Goal: Information Seeking & Learning: Learn about a topic

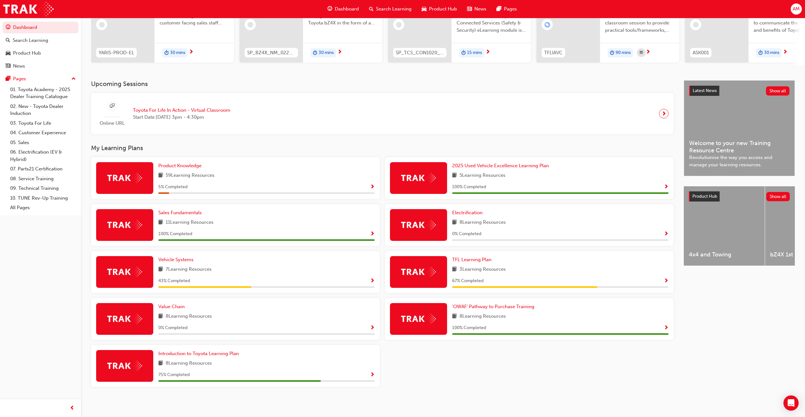
scroll to position [85, 0]
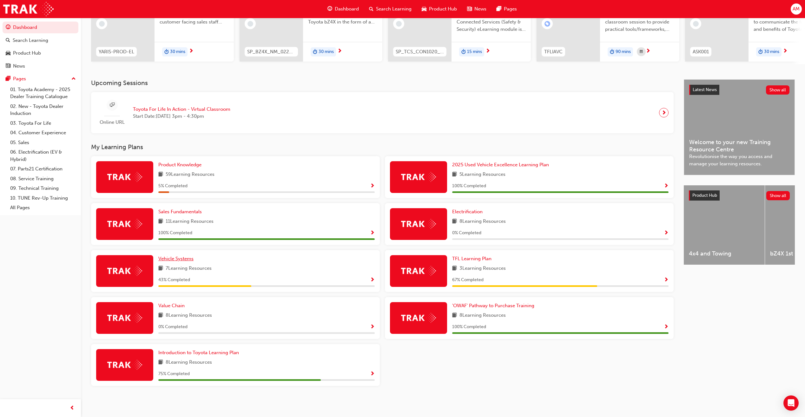
click at [175, 258] on span "Vehicle Systems" at bounding box center [175, 259] width 35 height 6
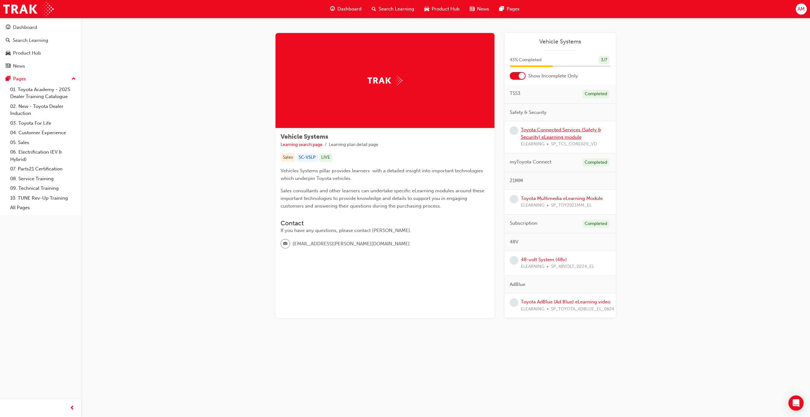
click at [554, 130] on link "Toyota Connected Services (Safety & Security) eLearning module" at bounding box center [561, 133] width 80 height 13
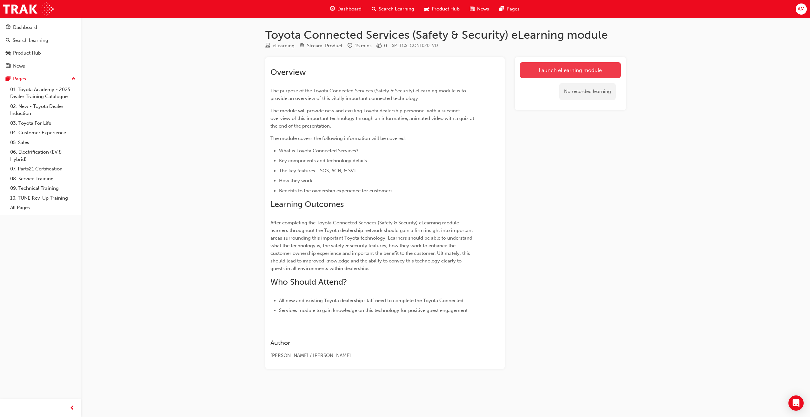
click at [553, 72] on link "Launch eLearning module" at bounding box center [570, 70] width 101 height 16
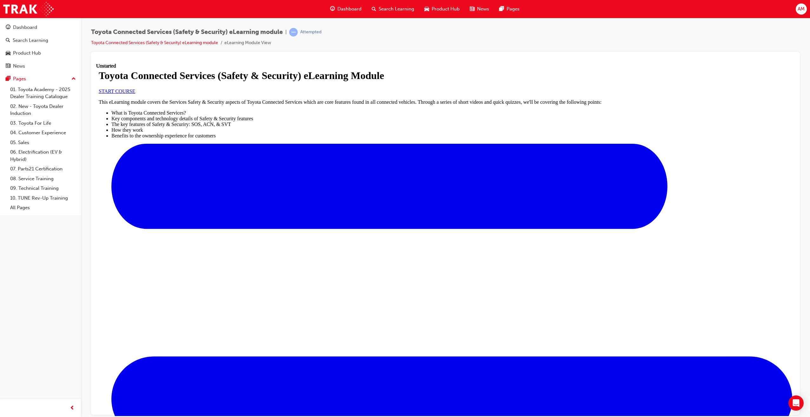
click at [135, 94] on span "START COURSE" at bounding box center [117, 90] width 36 height 5
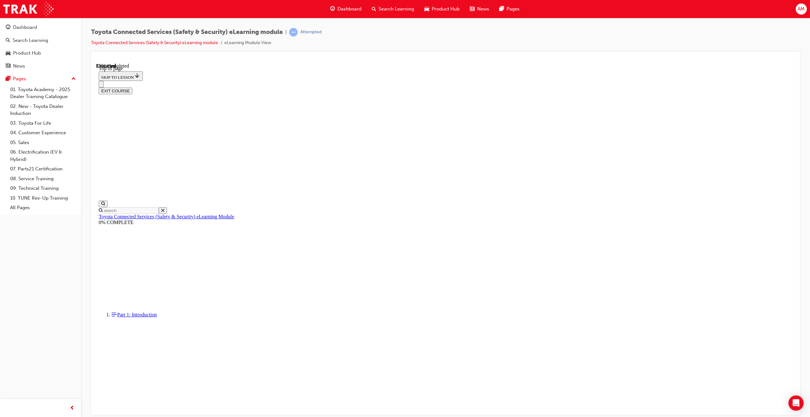
scroll to position [19, 0]
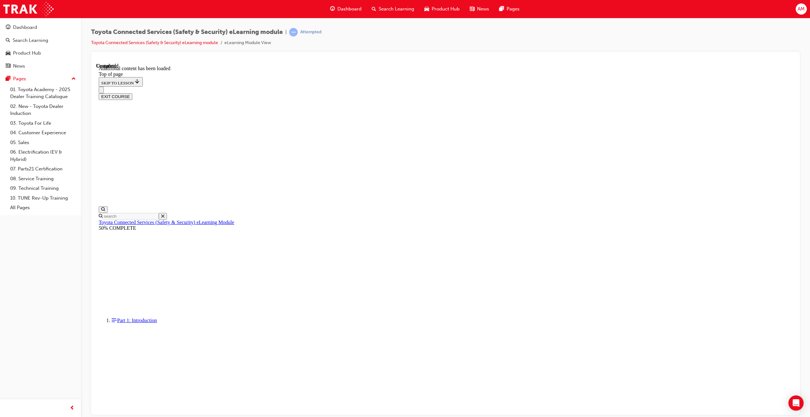
scroll to position [19, 0]
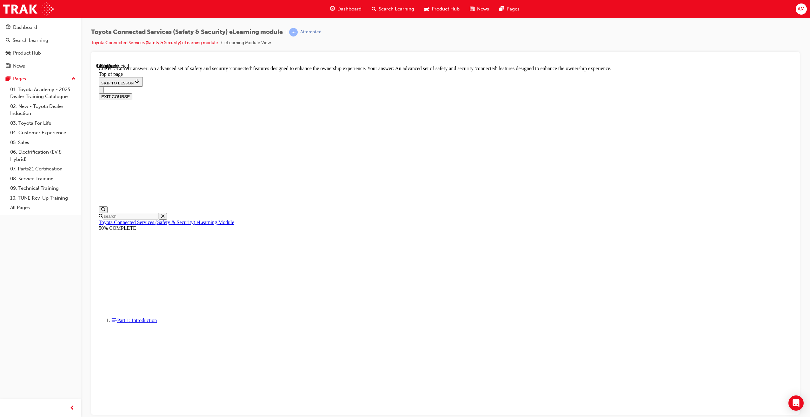
scroll to position [20, 0]
drag, startPoint x: 426, startPoint y: 266, endPoint x: 427, endPoint y: 285, distance: 19.7
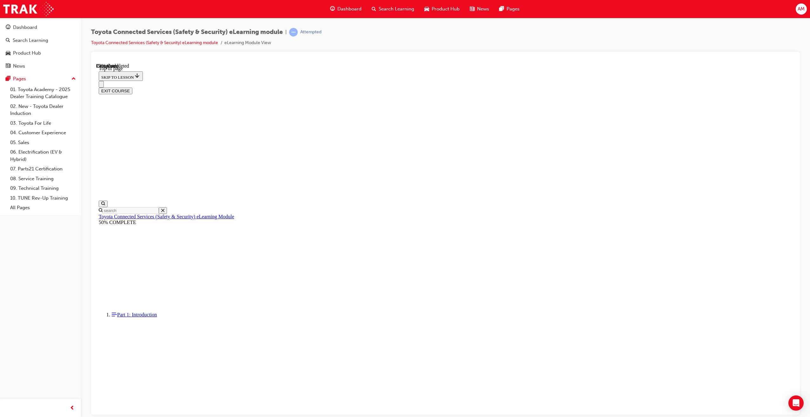
scroll to position [19, 0]
drag, startPoint x: 487, startPoint y: 301, endPoint x: 486, endPoint y: 309, distance: 7.8
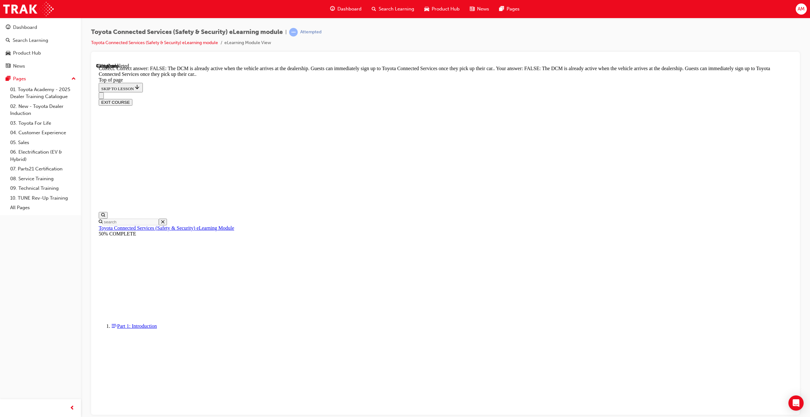
scroll to position [20, 0]
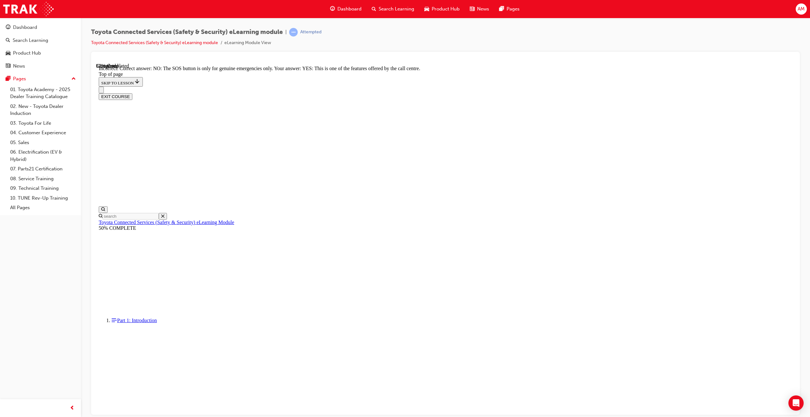
scroll to position [20, 0]
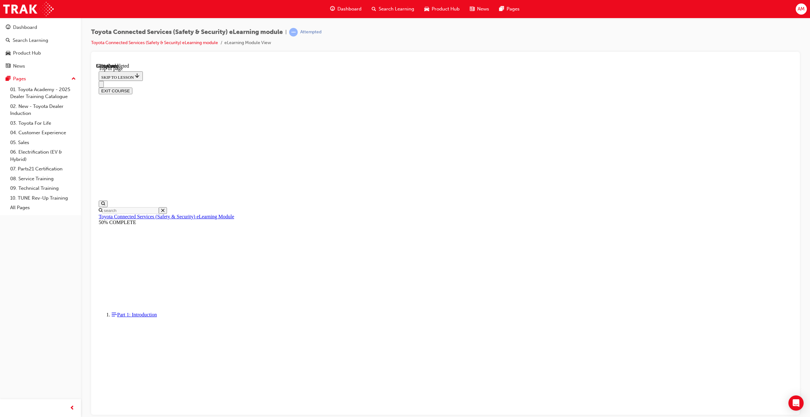
scroll to position [19, 0]
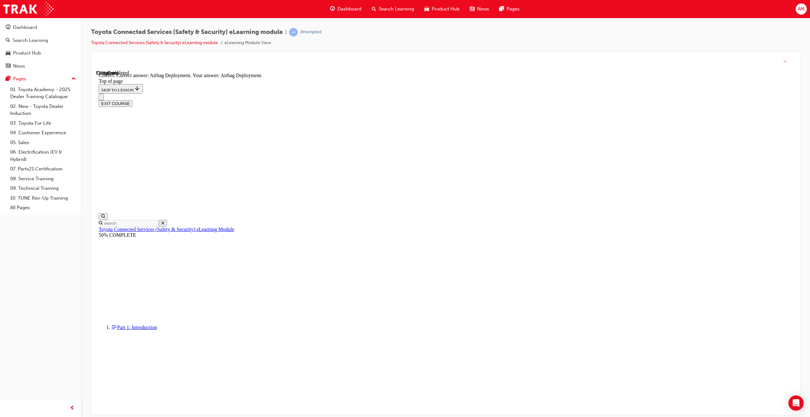
scroll to position [20, 0]
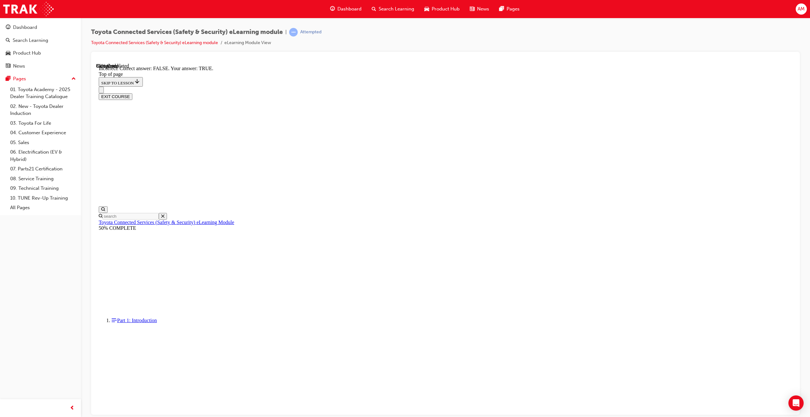
scroll to position [20, 0]
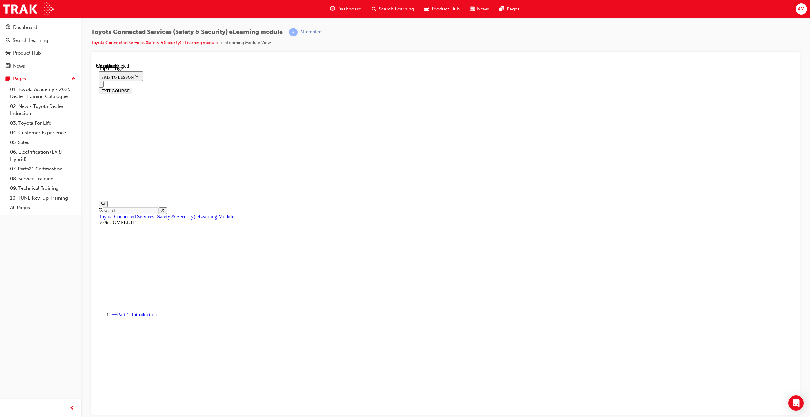
drag, startPoint x: 443, startPoint y: 278, endPoint x: 466, endPoint y: 301, distance: 33.7
drag, startPoint x: 442, startPoint y: 244, endPoint x: 445, endPoint y: 249, distance: 5.8
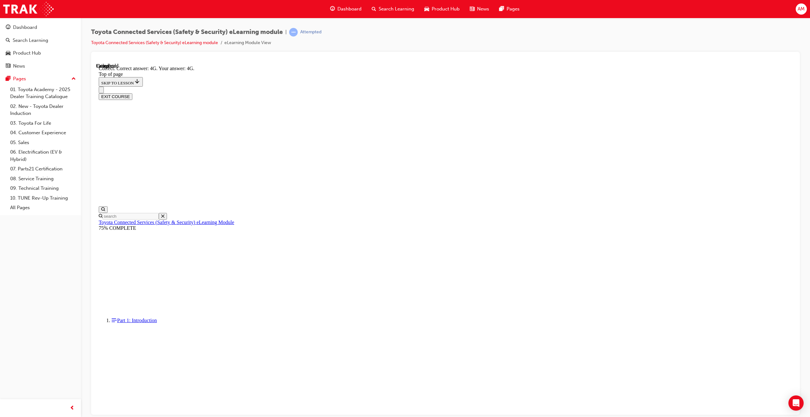
scroll to position [20, 0]
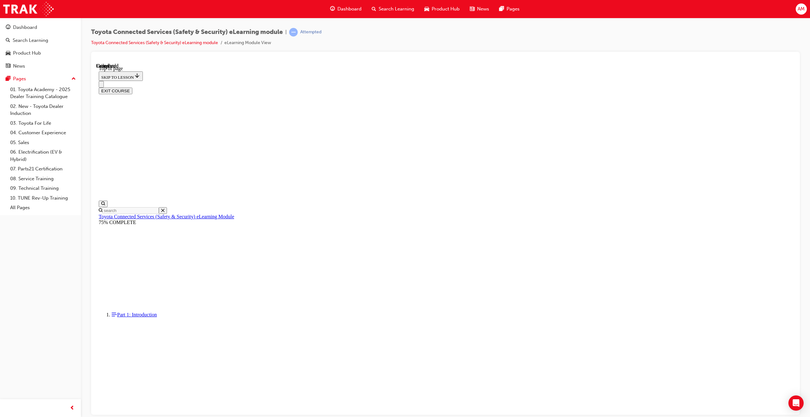
scroll to position [39, 0]
drag, startPoint x: 400, startPoint y: 216, endPoint x: 399, endPoint y: 220, distance: 4.2
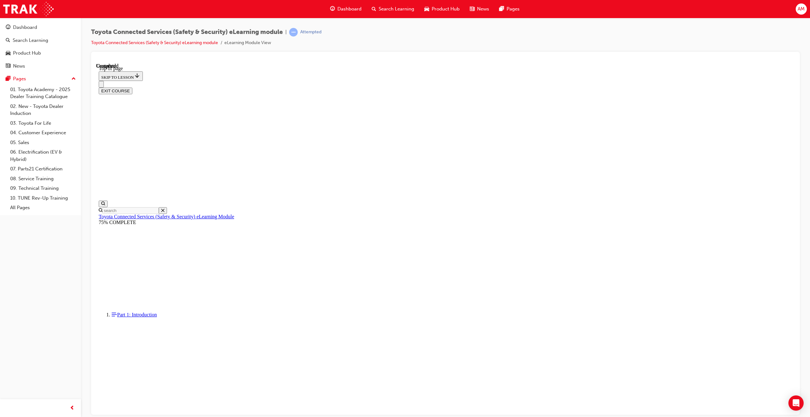
scroll to position [19, 0]
drag, startPoint x: 457, startPoint y: 209, endPoint x: 482, endPoint y: 299, distance: 93.8
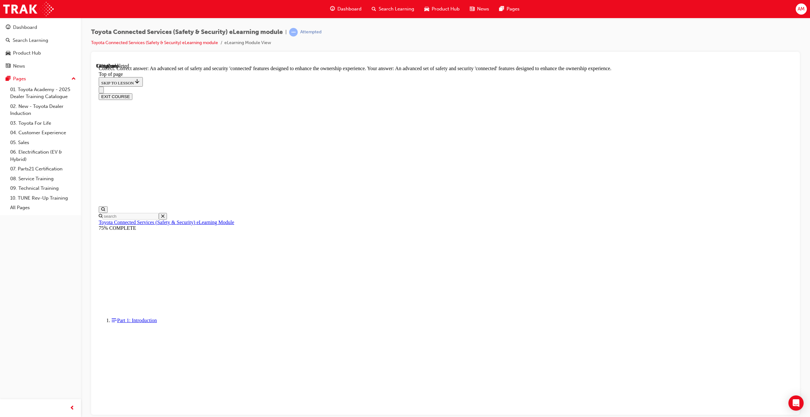
scroll to position [20, 0]
drag, startPoint x: 435, startPoint y: 247, endPoint x: 429, endPoint y: 268, distance: 21.9
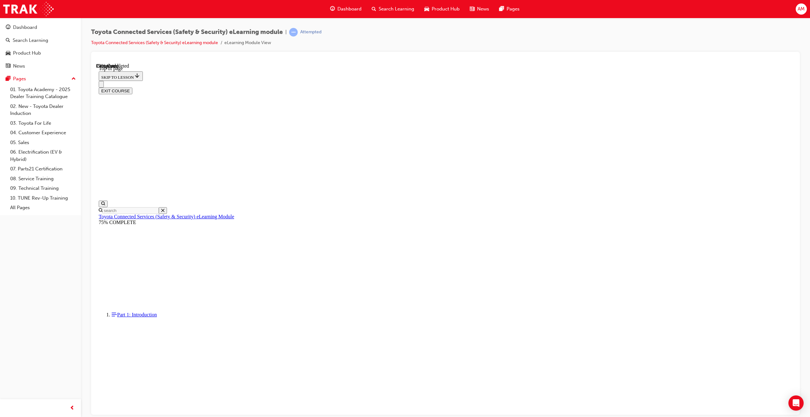
scroll to position [19, 0]
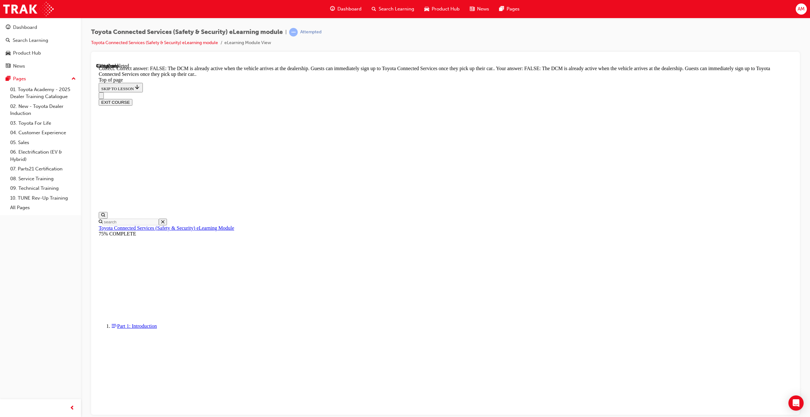
scroll to position [20, 0]
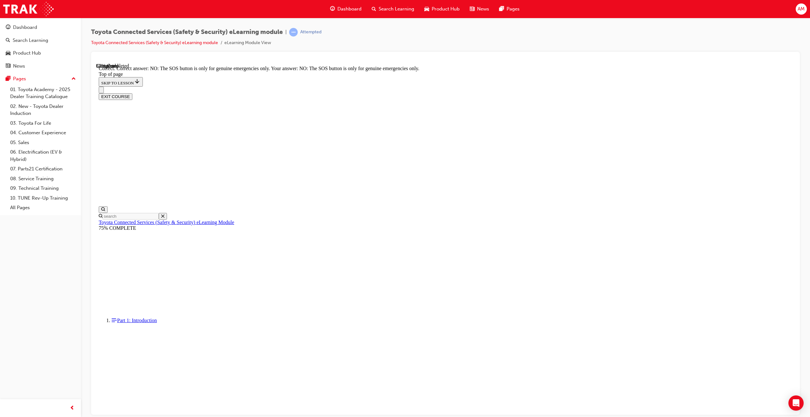
scroll to position [20, 0]
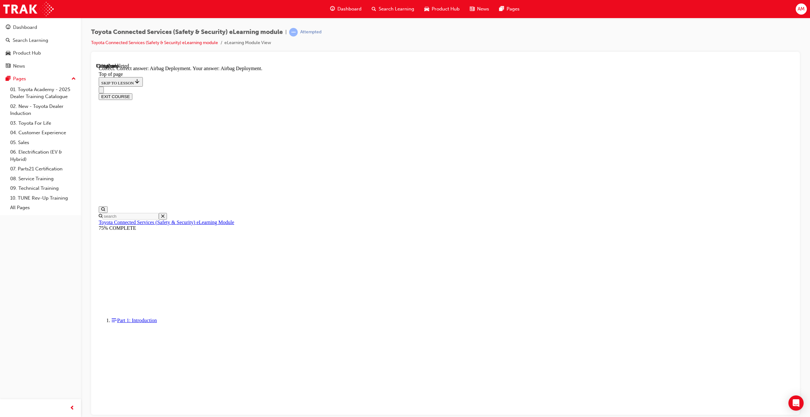
scroll to position [20, 0]
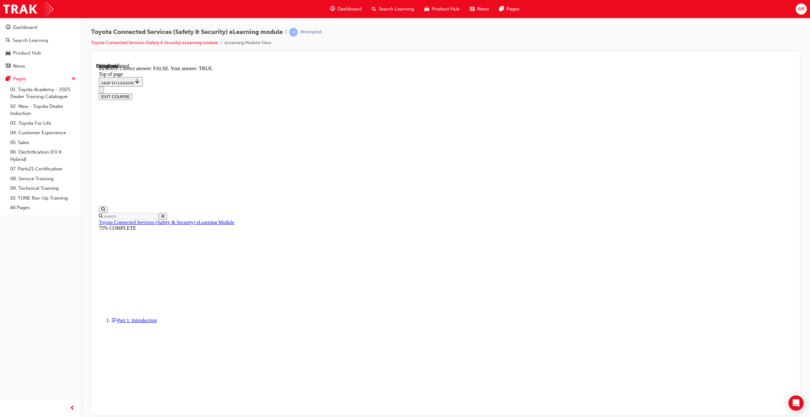
scroll to position [20, 0]
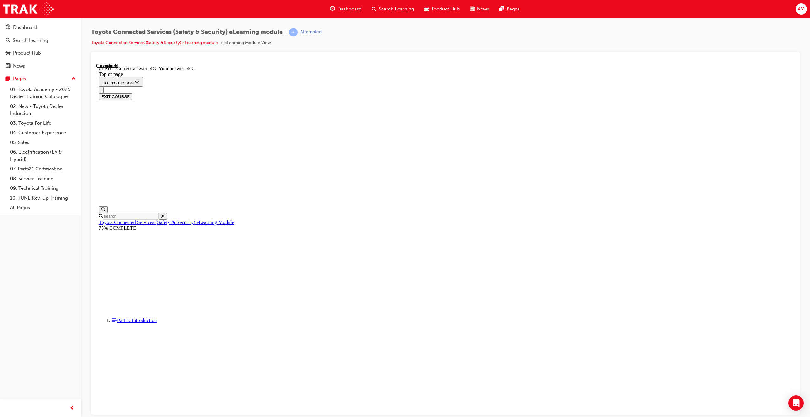
scroll to position [20, 0]
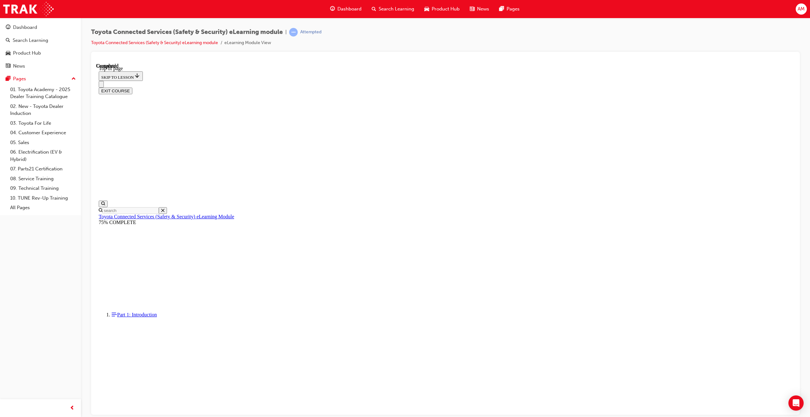
scroll to position [39, 0]
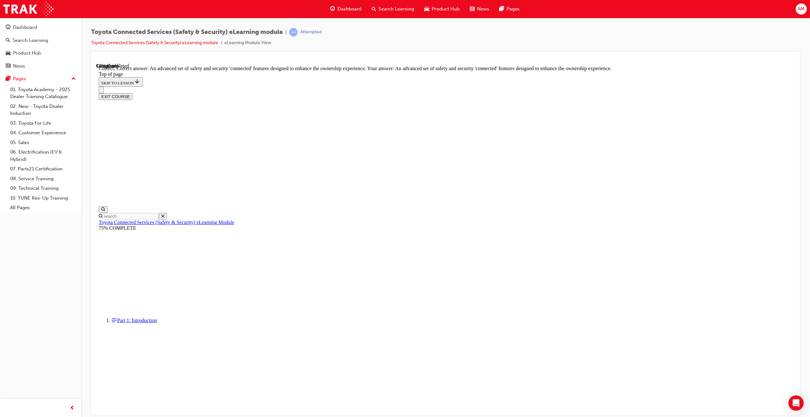
scroll to position [20, 0]
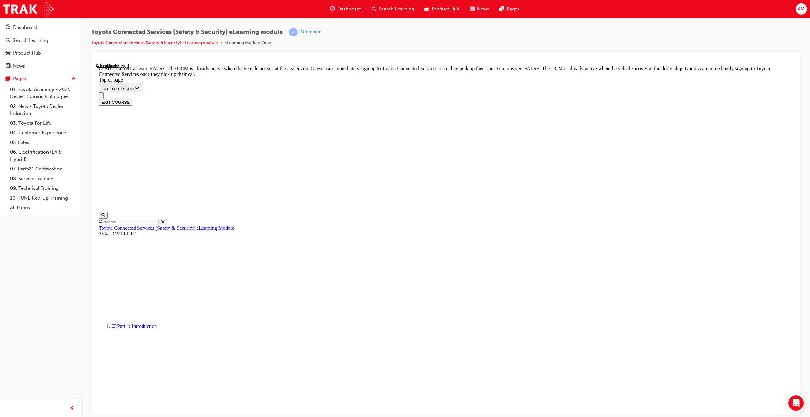
scroll to position [20, 0]
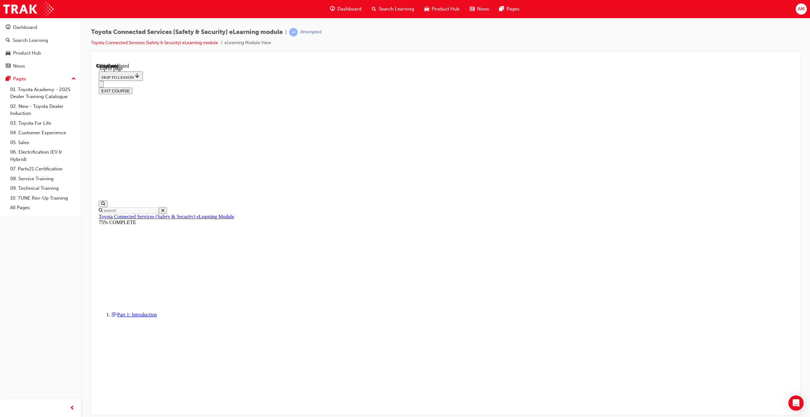
scroll to position [19, 0]
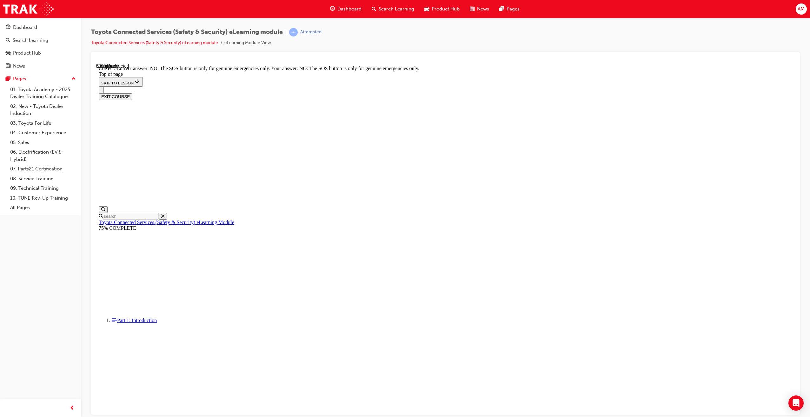
scroll to position [20, 0]
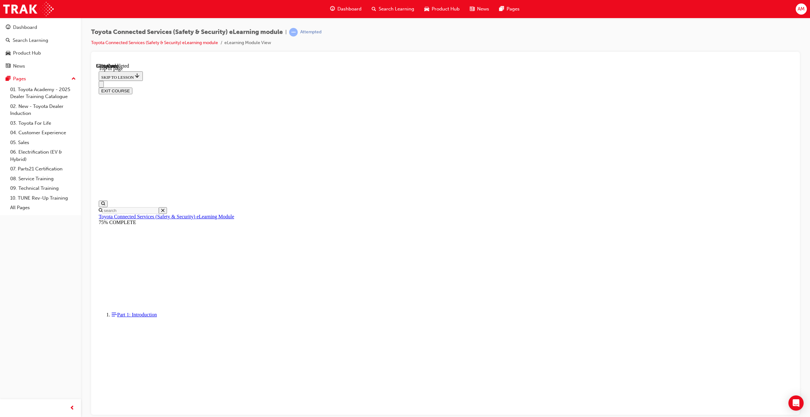
scroll to position [19, 0]
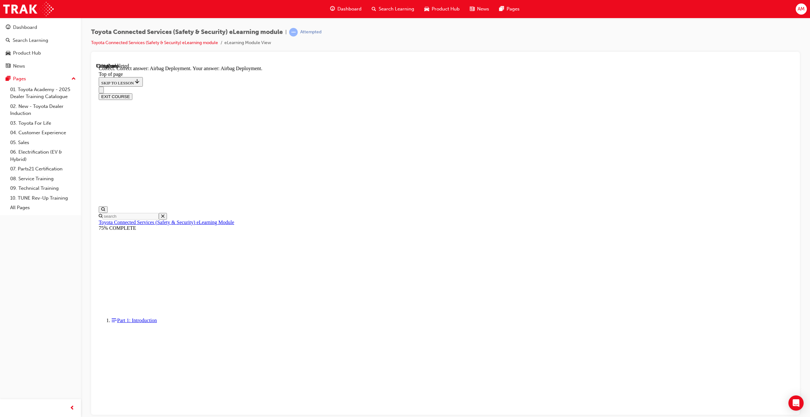
scroll to position [20, 0]
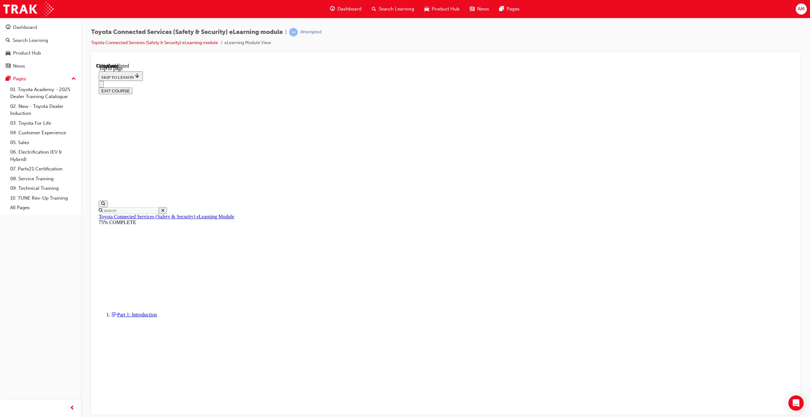
scroll to position [19, 0]
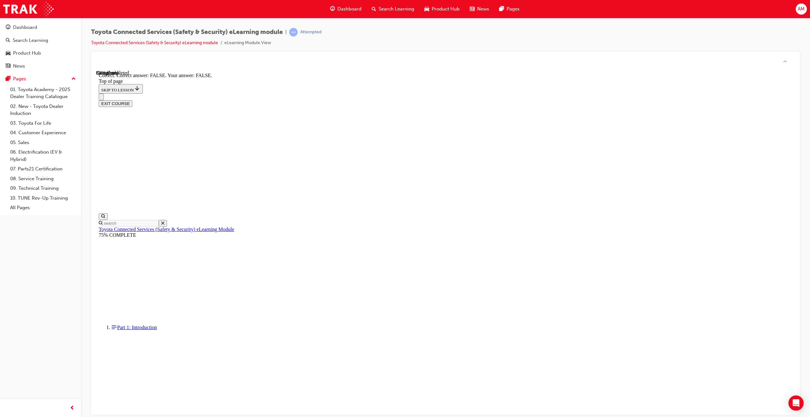
scroll to position [20, 0]
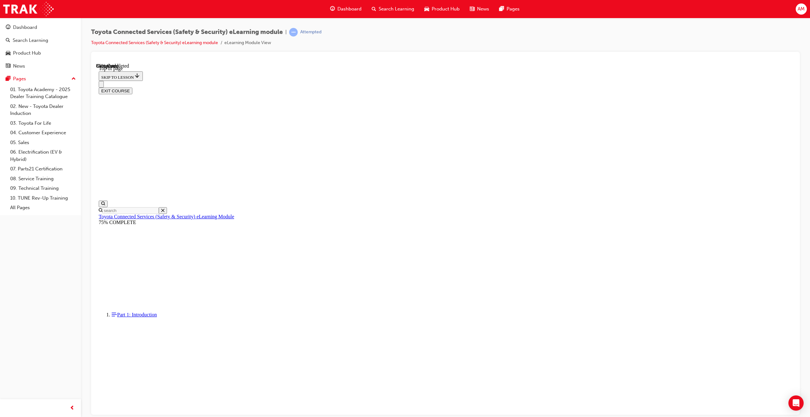
drag, startPoint x: 426, startPoint y: 252, endPoint x: 478, endPoint y: 319, distance: 84.3
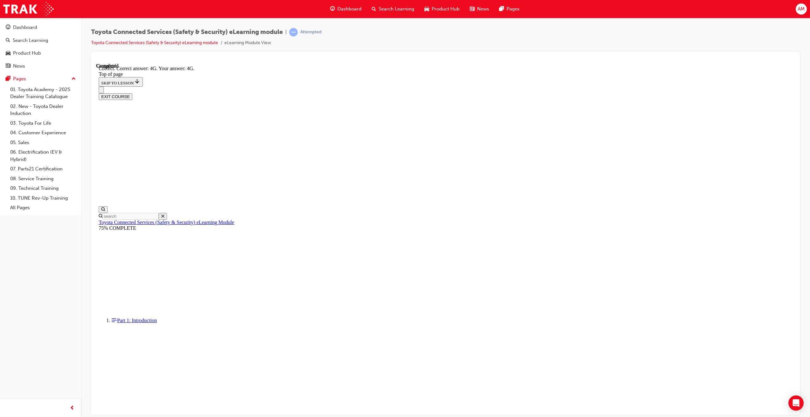
scroll to position [20, 0]
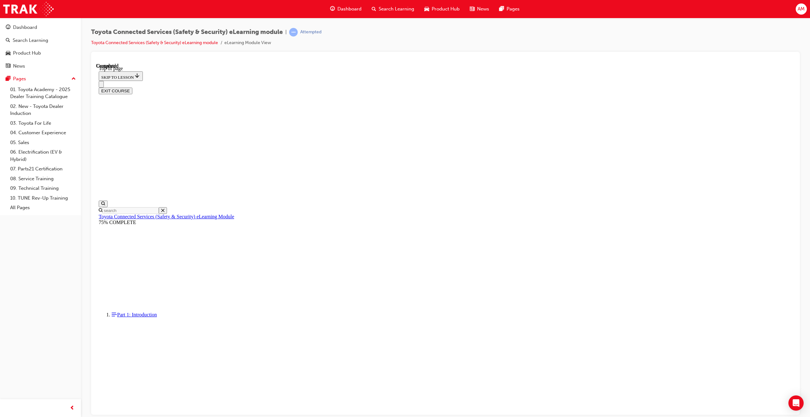
scroll to position [39, 0]
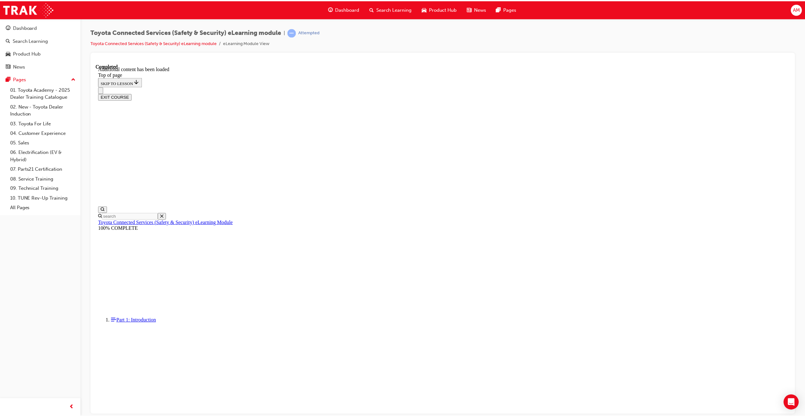
scroll to position [67, 0]
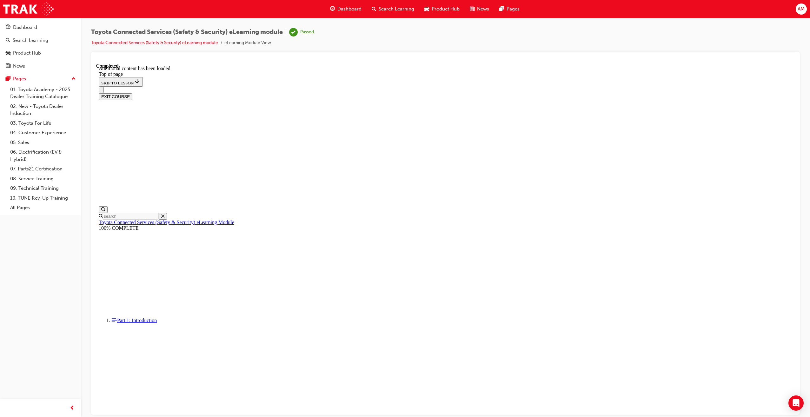
click at [345, 10] on span "Dashboard" at bounding box center [349, 8] width 24 height 7
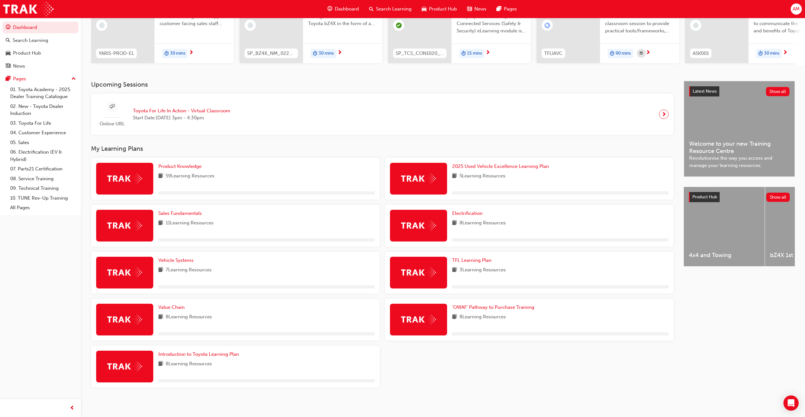
scroll to position [85, 0]
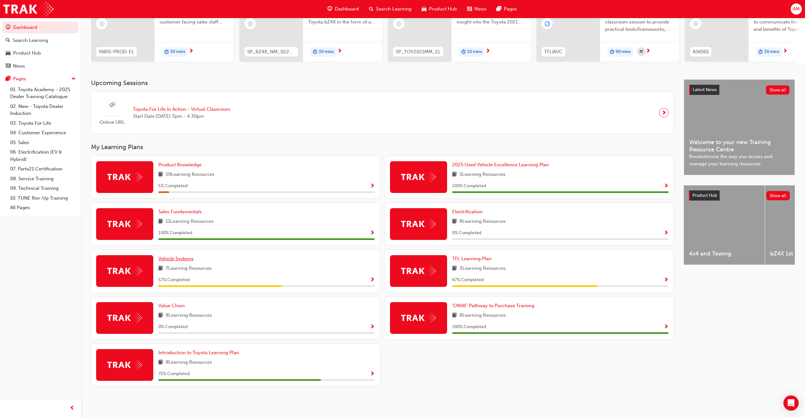
click at [188, 261] on span "Vehicle Systems" at bounding box center [175, 259] width 35 height 6
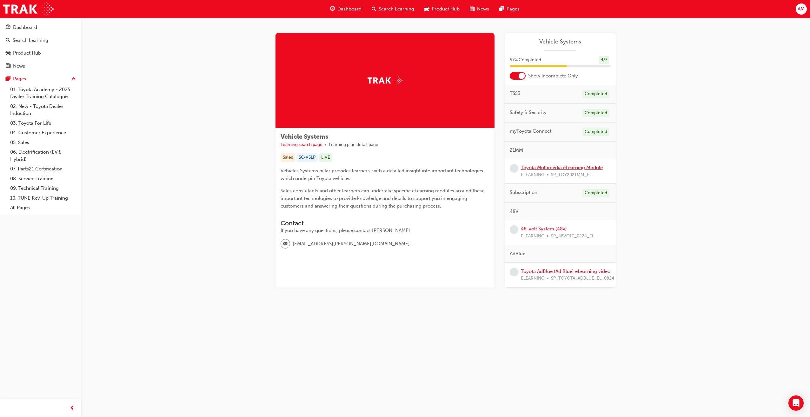
click at [556, 169] on link "Toyota Multimedia eLearning Module" at bounding box center [562, 168] width 82 height 6
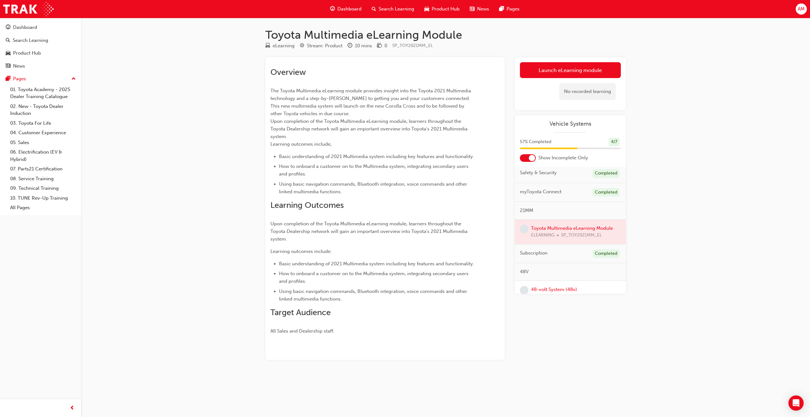
scroll to position [80, 0]
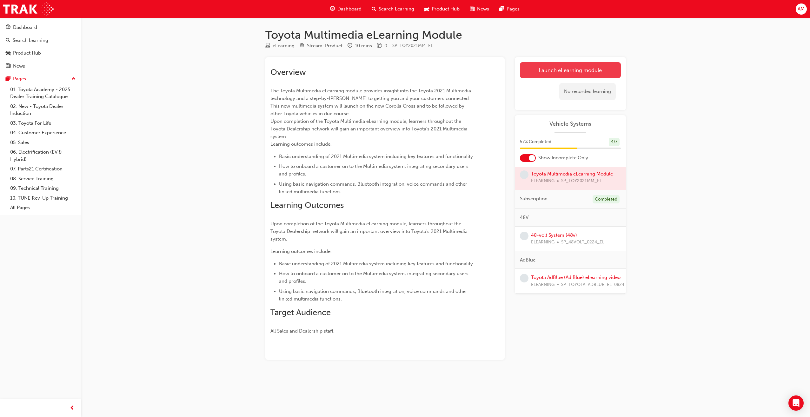
click at [574, 74] on link "Launch eLearning module" at bounding box center [570, 70] width 101 height 16
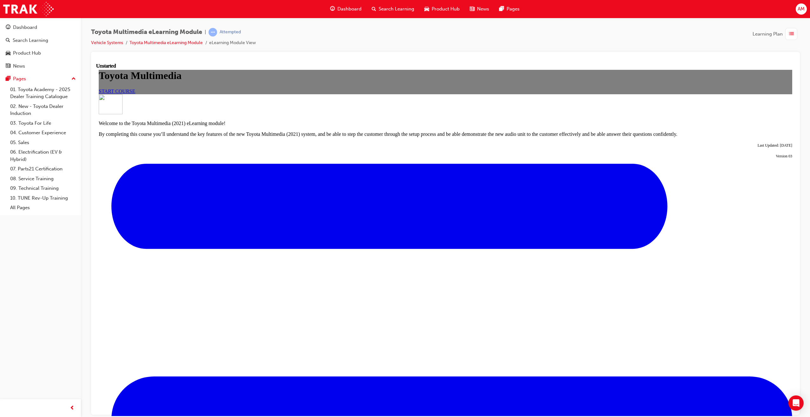
scroll to position [120, 0]
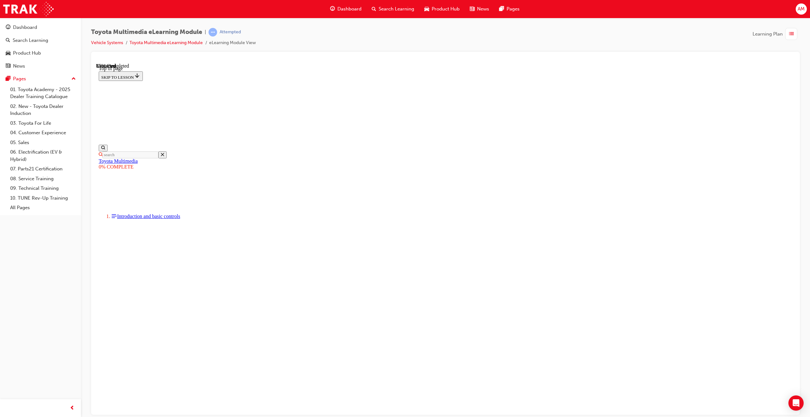
scroll to position [0, 0]
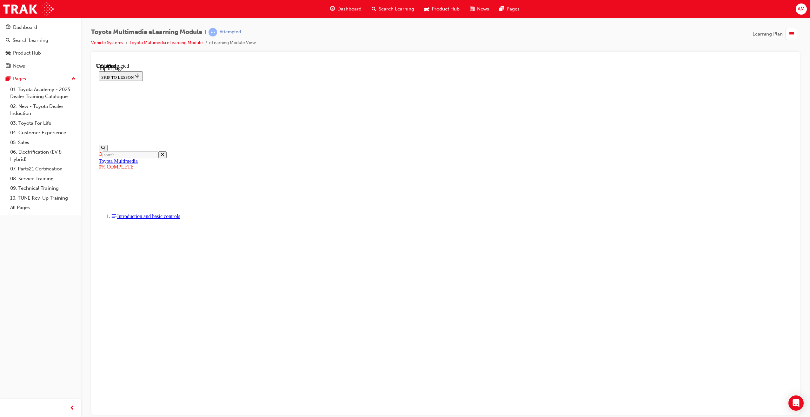
drag, startPoint x: 370, startPoint y: 306, endPoint x: 299, endPoint y: 311, distance: 70.9
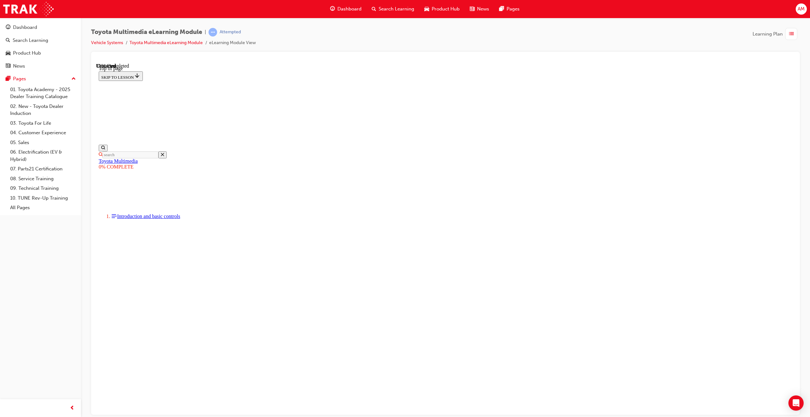
drag, startPoint x: 390, startPoint y: 307, endPoint x: 271, endPoint y: 298, distance: 118.7
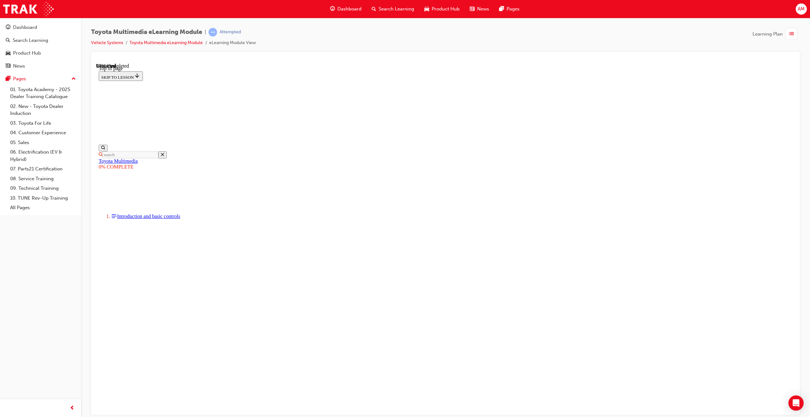
scroll to position [1889, 0]
drag, startPoint x: 366, startPoint y: 292, endPoint x: 506, endPoint y: 291, distance: 139.9
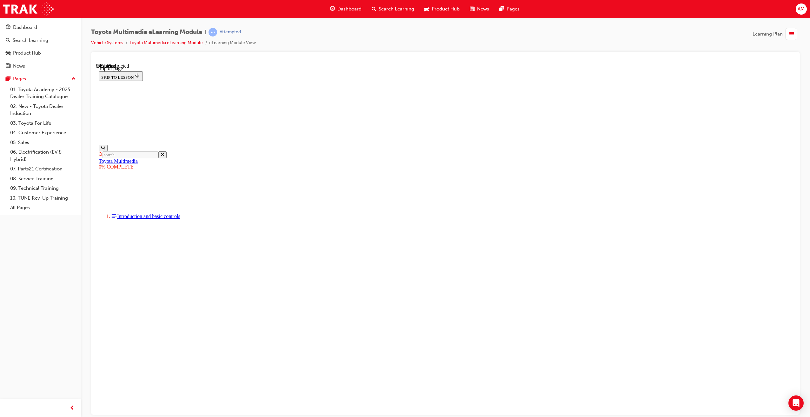
scroll to position [2143, 0]
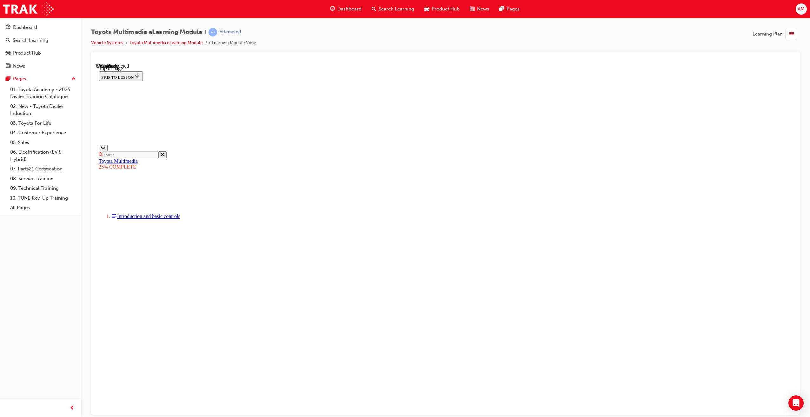
scroll to position [761, 0]
drag, startPoint x: 489, startPoint y: 148, endPoint x: 492, endPoint y: 152, distance: 4.5
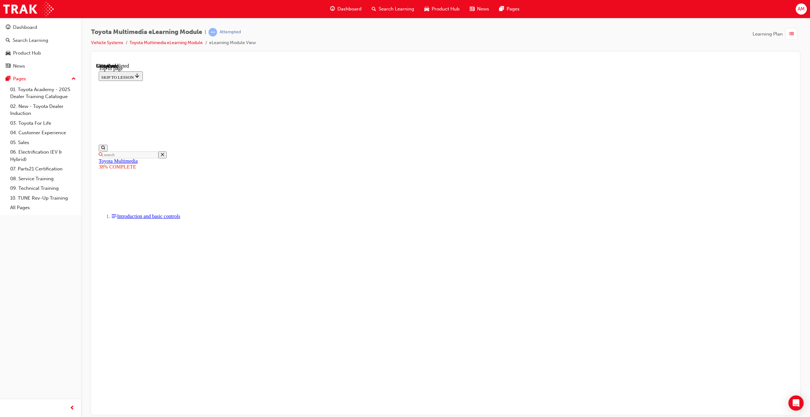
scroll to position [432, 0]
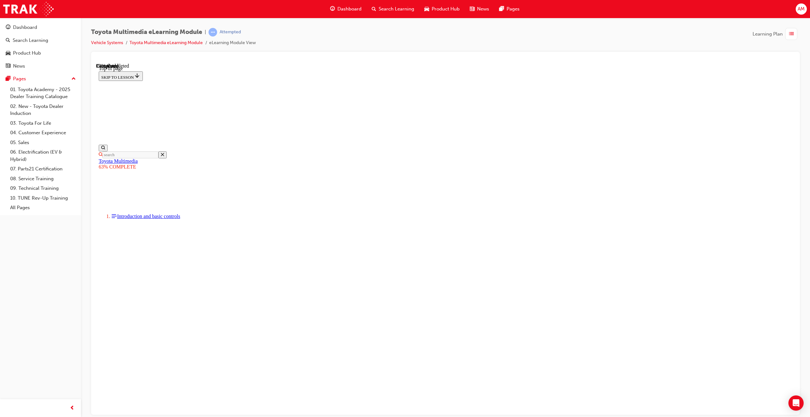
drag, startPoint x: 670, startPoint y: 141, endPoint x: 660, endPoint y: 153, distance: 16.2
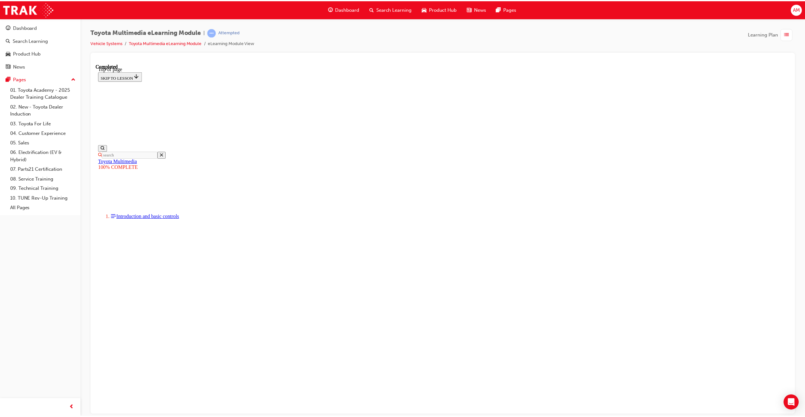
scroll to position [0, 0]
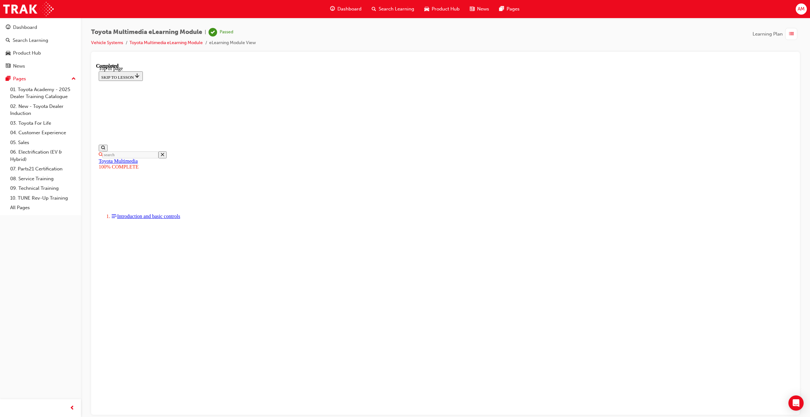
click at [352, 7] on span "Dashboard" at bounding box center [349, 8] width 24 height 7
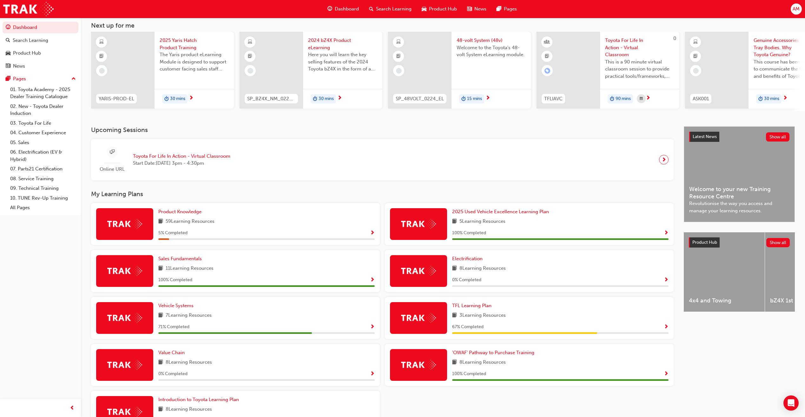
scroll to position [85, 0]
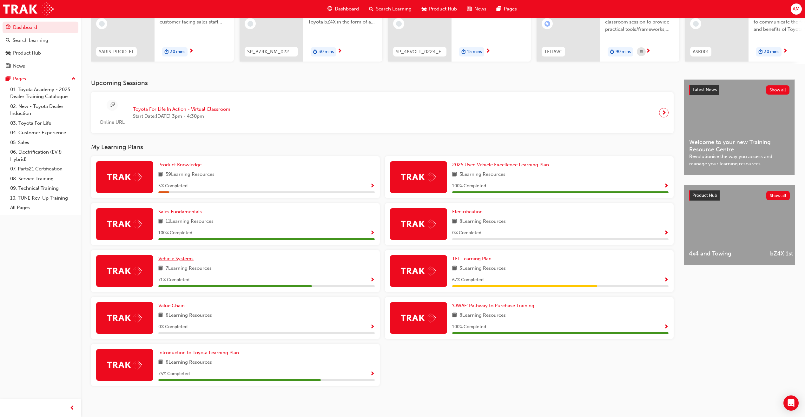
click at [172, 260] on span "Vehicle Systems" at bounding box center [175, 259] width 35 height 6
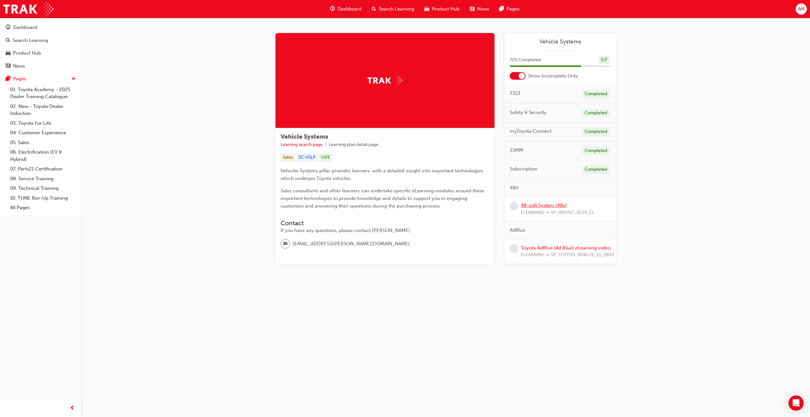
click at [544, 206] on link "48-volt System (48v)" at bounding box center [544, 205] width 46 height 6
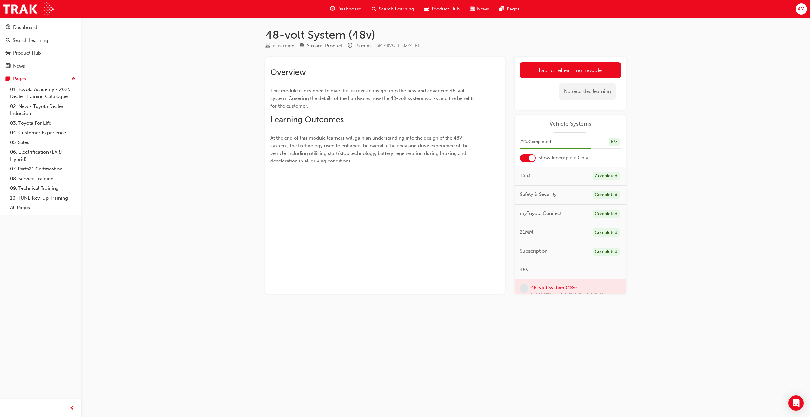
click at [574, 74] on link "Launch eLearning module" at bounding box center [570, 70] width 101 height 16
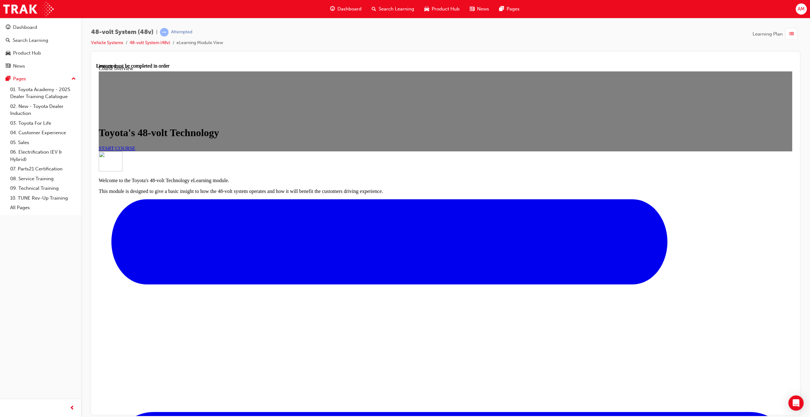
scroll to position [20, 0]
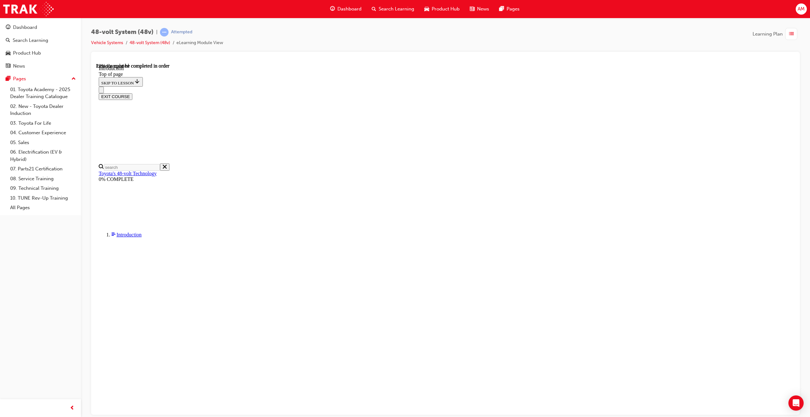
scroll to position [31, 0]
drag, startPoint x: 506, startPoint y: 302, endPoint x: 502, endPoint y: 302, distance: 3.8
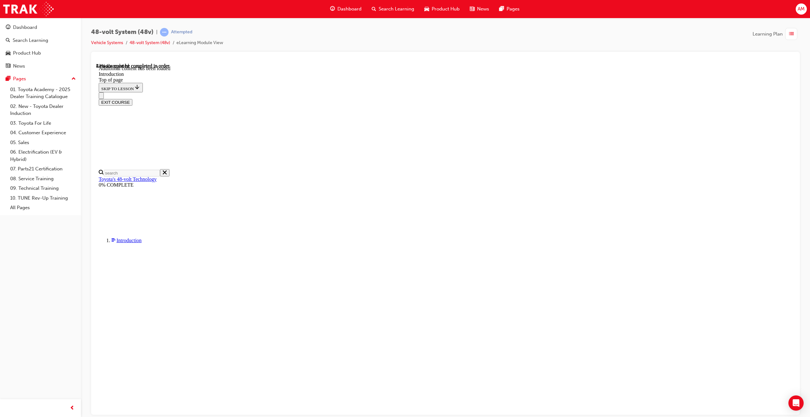
scroll to position [201, 0]
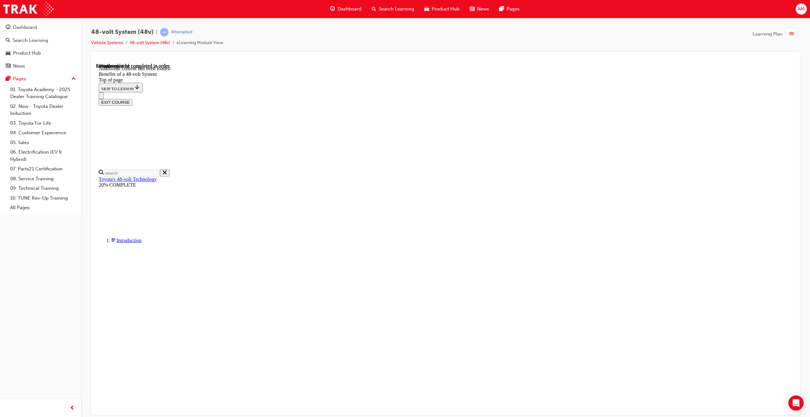
scroll to position [423, 0]
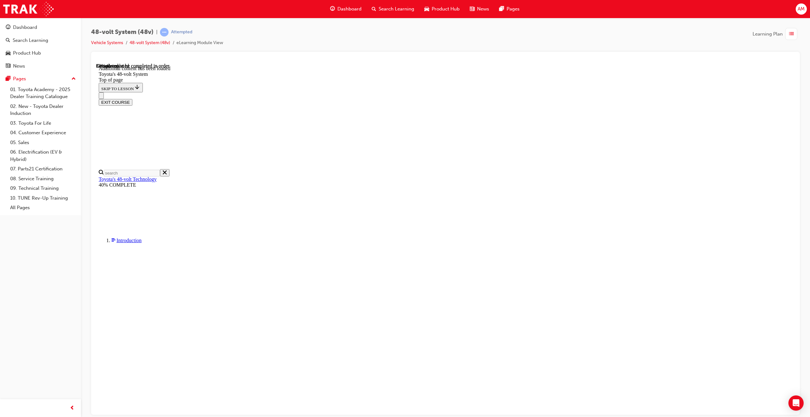
scroll to position [186, 0]
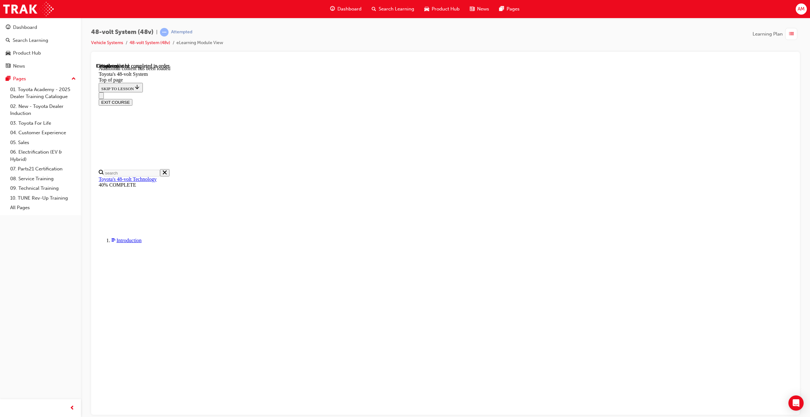
drag, startPoint x: 535, startPoint y: 208, endPoint x: 524, endPoint y: 214, distance: 11.6
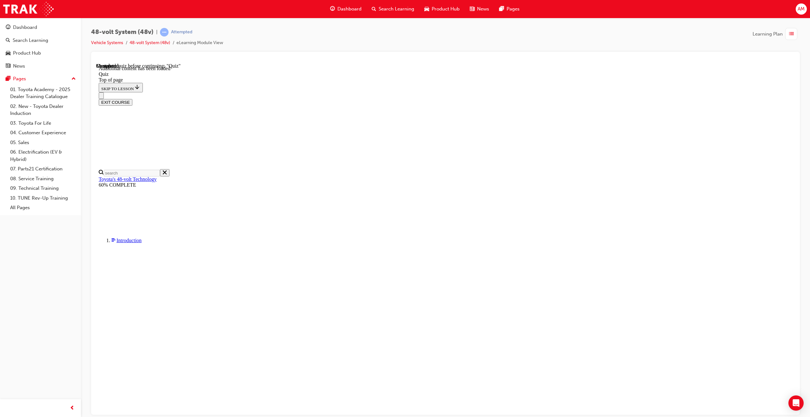
scroll to position [22, 0]
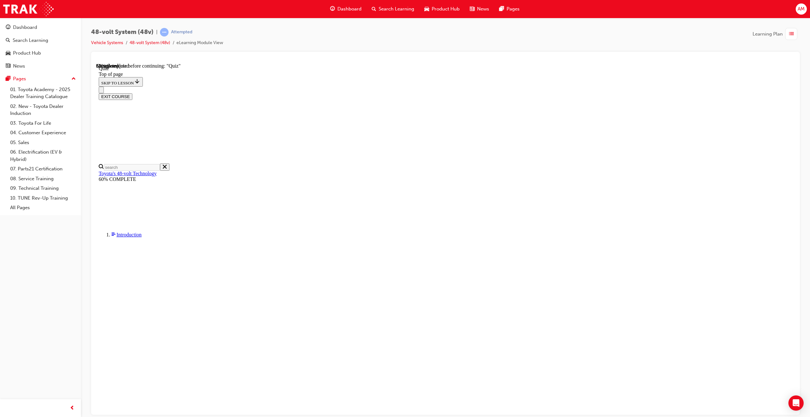
drag, startPoint x: 428, startPoint y: 201, endPoint x: 431, endPoint y: 209, distance: 8.6
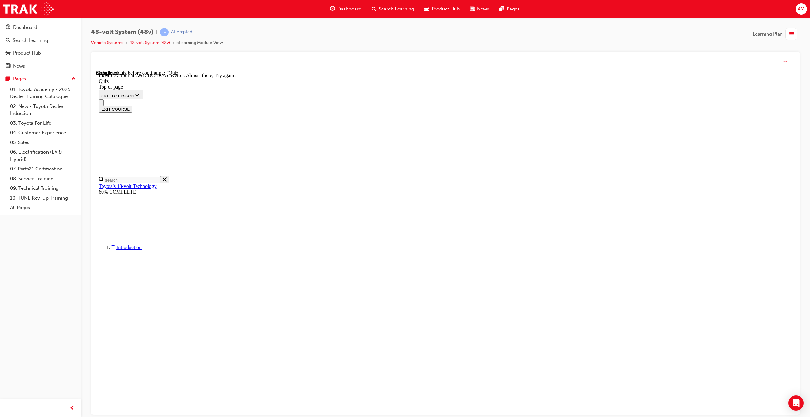
scroll to position [43, 0]
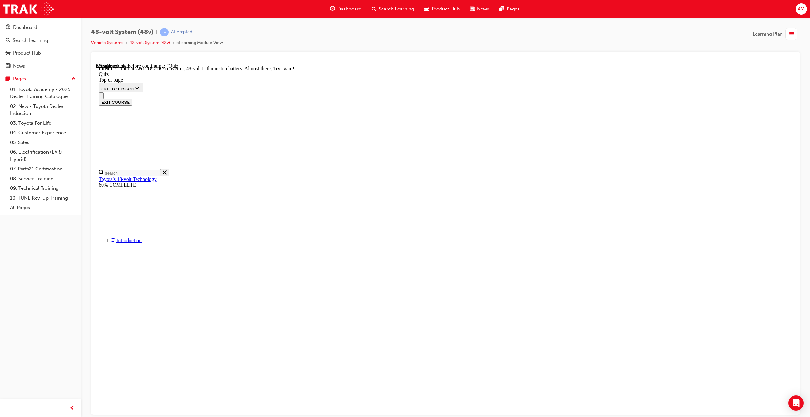
scroll to position [43, 0]
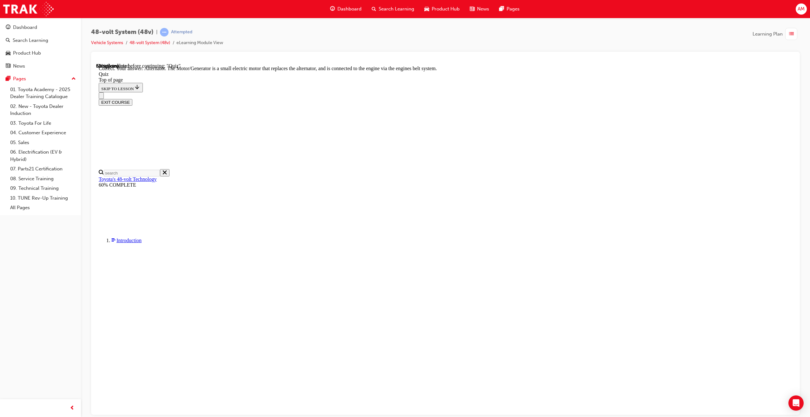
scroll to position [47, 0]
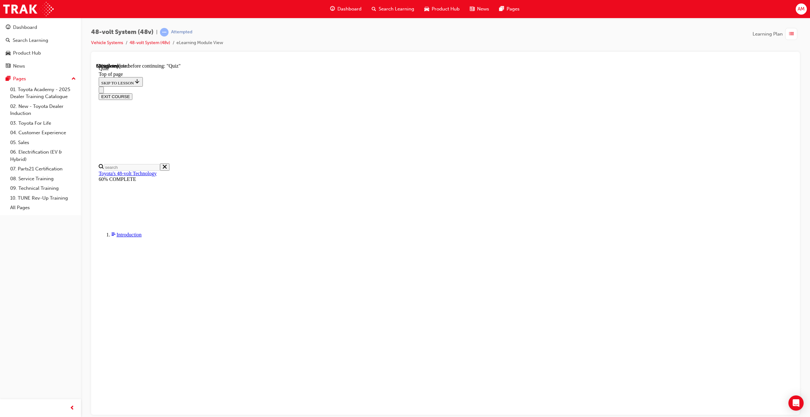
scroll to position [22, 0]
drag, startPoint x: 403, startPoint y: 188, endPoint x: 430, endPoint y: 214, distance: 37.7
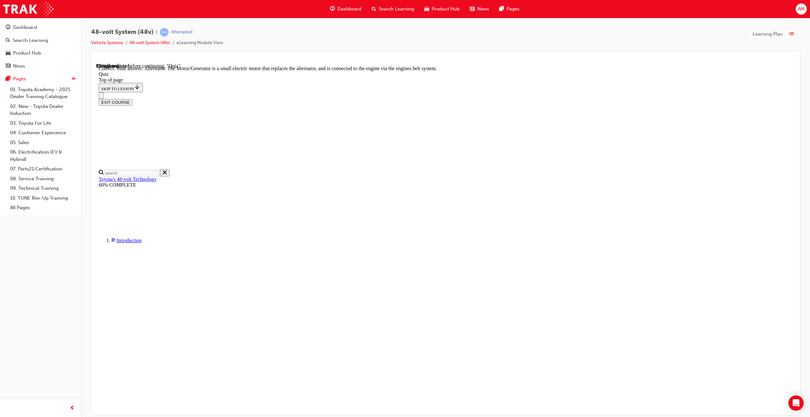
scroll to position [47, 0]
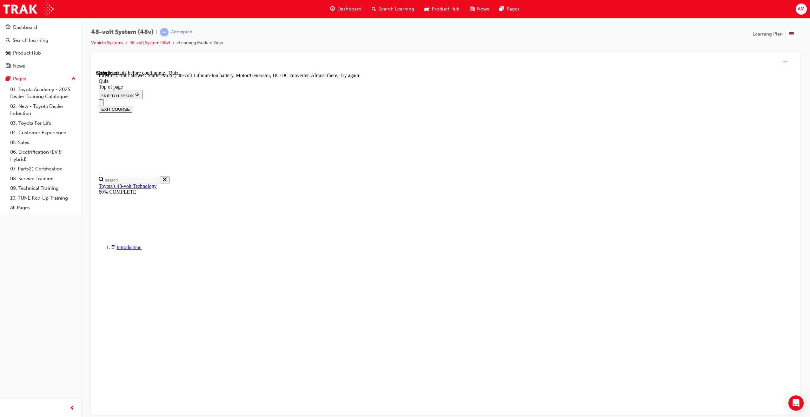
scroll to position [43, 0]
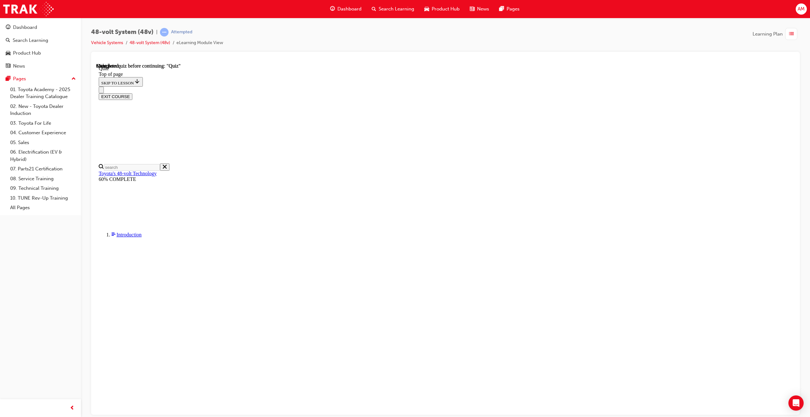
scroll to position [22, 0]
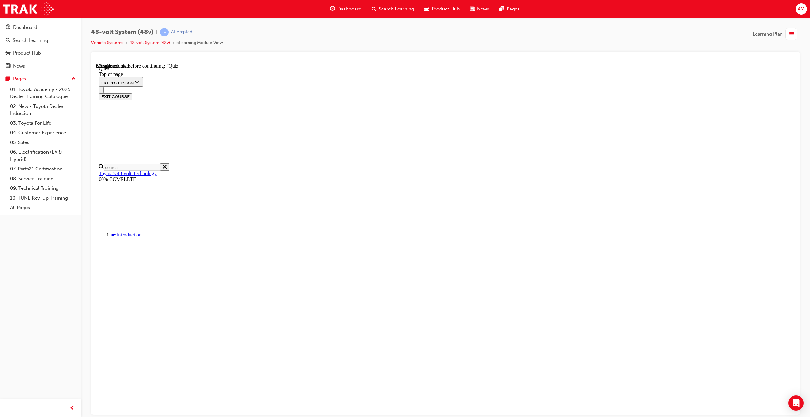
drag, startPoint x: 452, startPoint y: 276, endPoint x: 452, endPoint y: 204, distance: 72.0
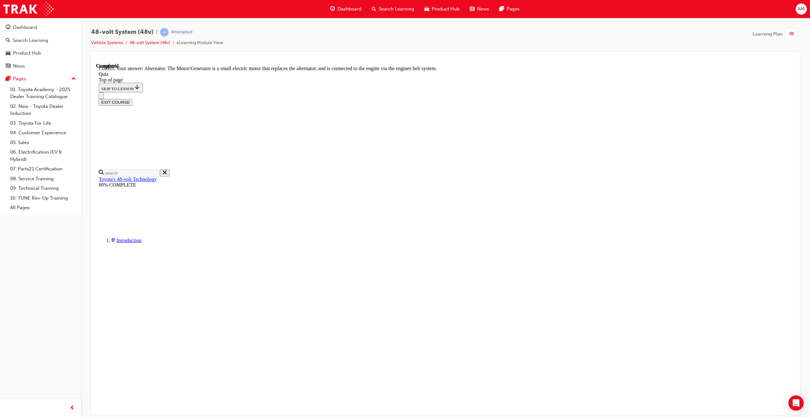
scroll to position [47, 0]
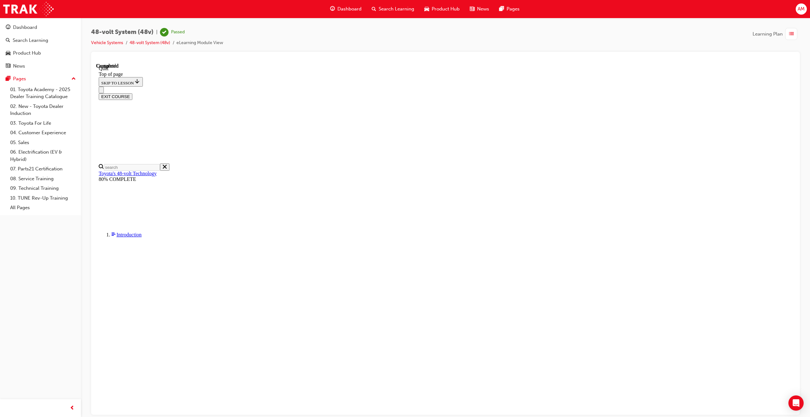
scroll to position [44, 0]
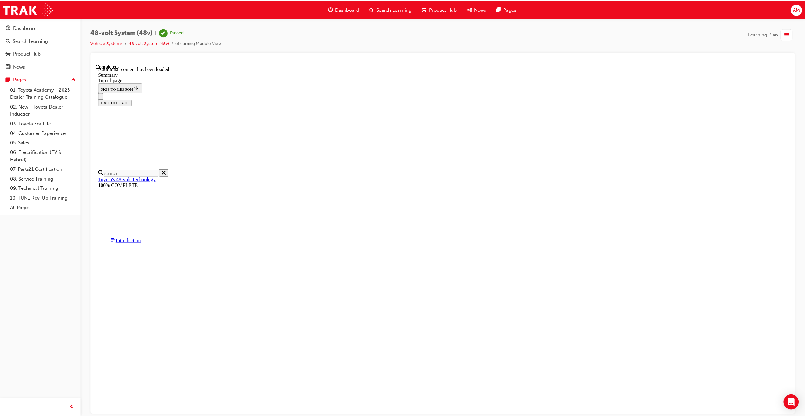
scroll to position [643, 0]
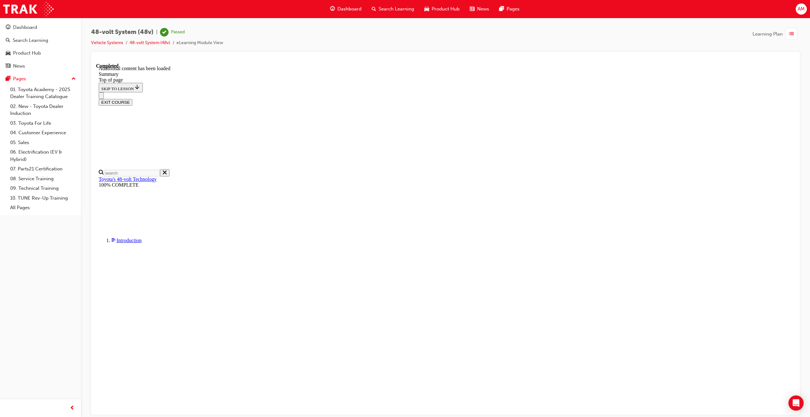
click at [341, 8] on span "Dashboard" at bounding box center [349, 8] width 24 height 7
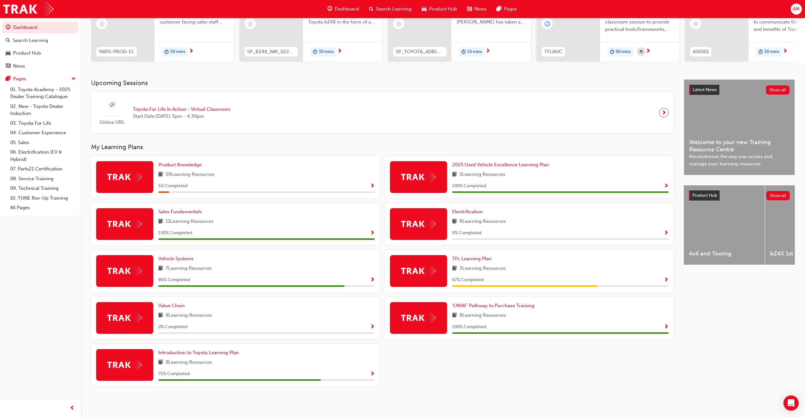
scroll to position [53, 0]
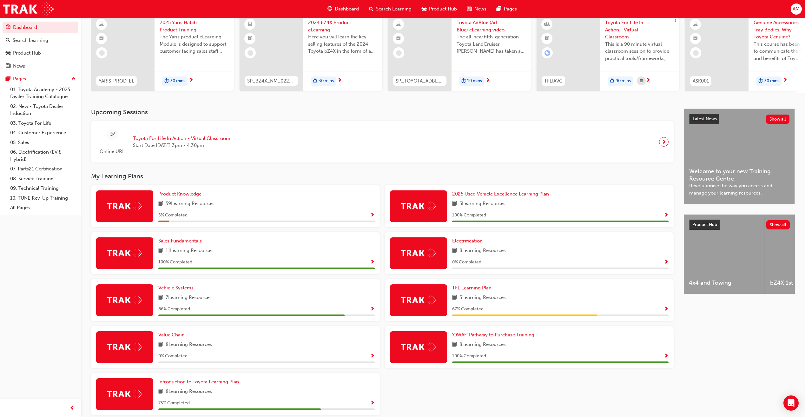
click at [182, 291] on span "Vehicle Systems" at bounding box center [175, 288] width 35 height 6
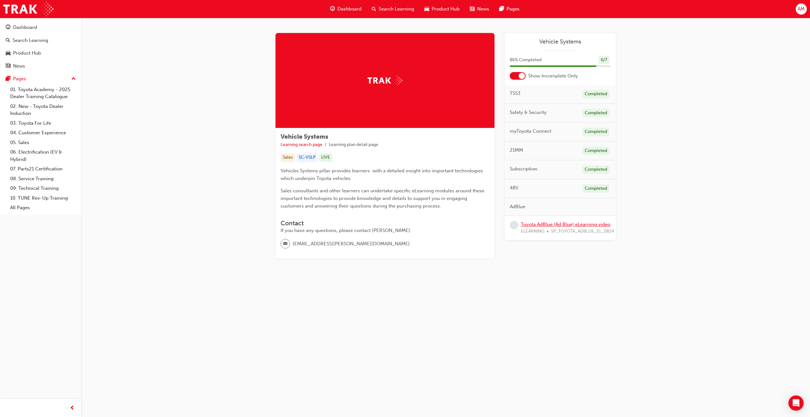
click at [538, 224] on link "Toyota AdBlue (Ad Blue) eLearning video" at bounding box center [565, 224] width 89 height 6
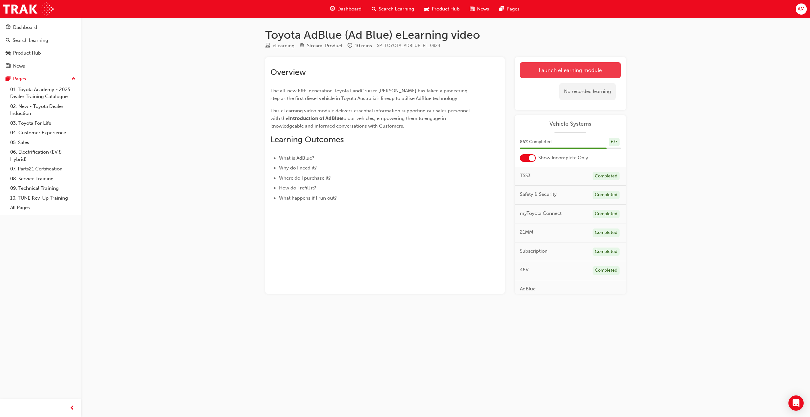
click at [565, 69] on link "Launch eLearning module" at bounding box center [570, 70] width 101 height 16
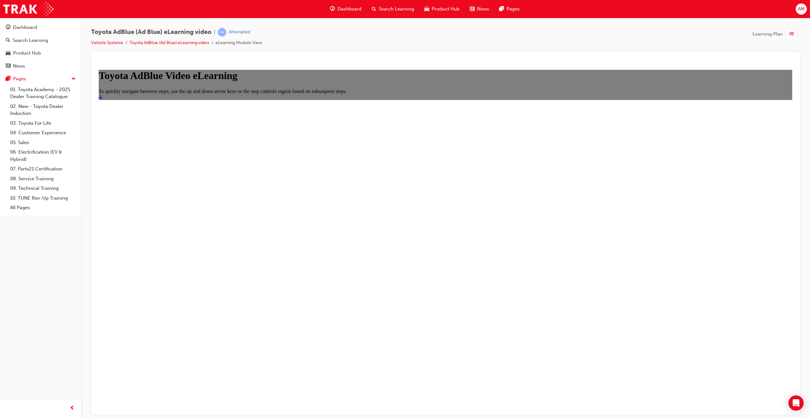
click at [102, 99] on icon "Start" at bounding box center [101, 96] width 4 height 5
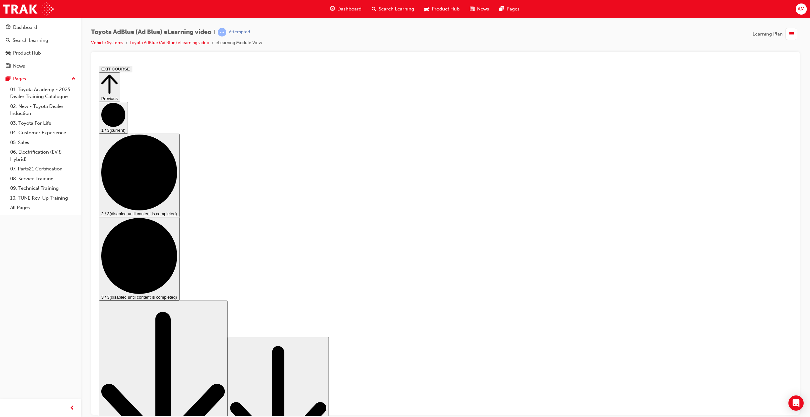
drag, startPoint x: 446, startPoint y: 222, endPoint x: 450, endPoint y: 219, distance: 5.2
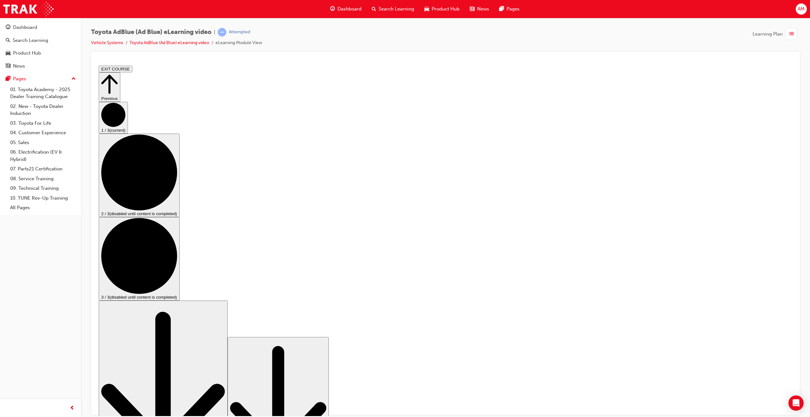
drag, startPoint x: 341, startPoint y: 306, endPoint x: 337, endPoint y: 307, distance: 4.3
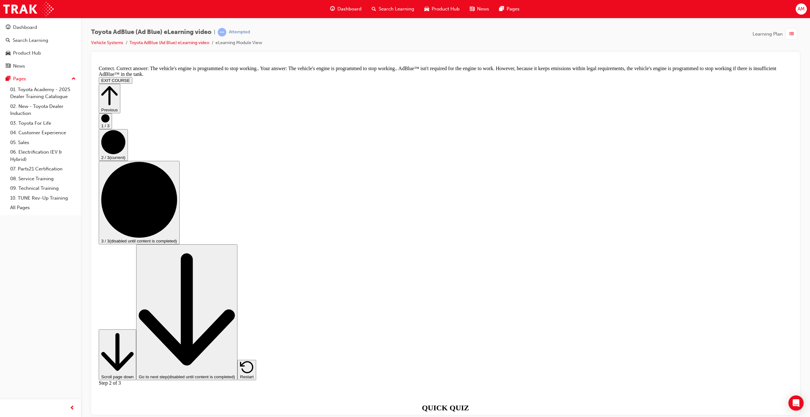
scroll to position [127, 0]
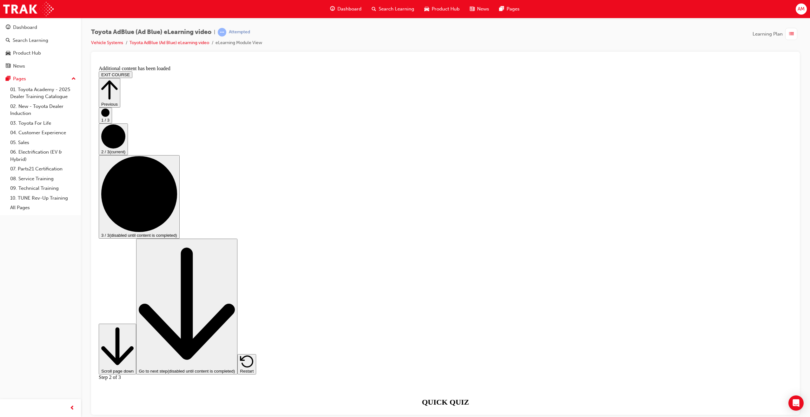
scroll to position [381, 0]
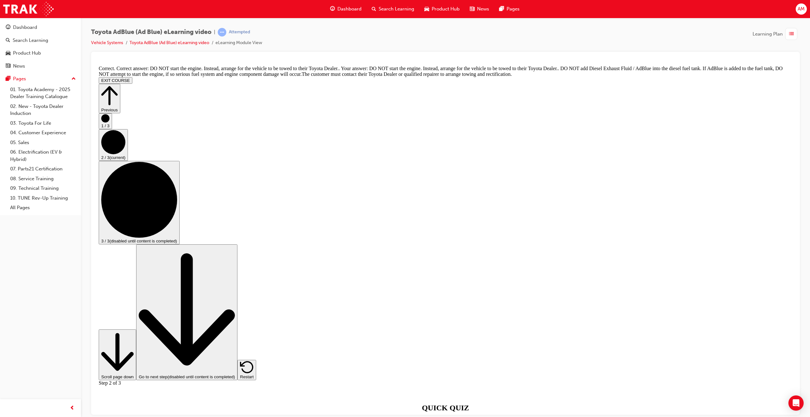
scroll to position [595, 0]
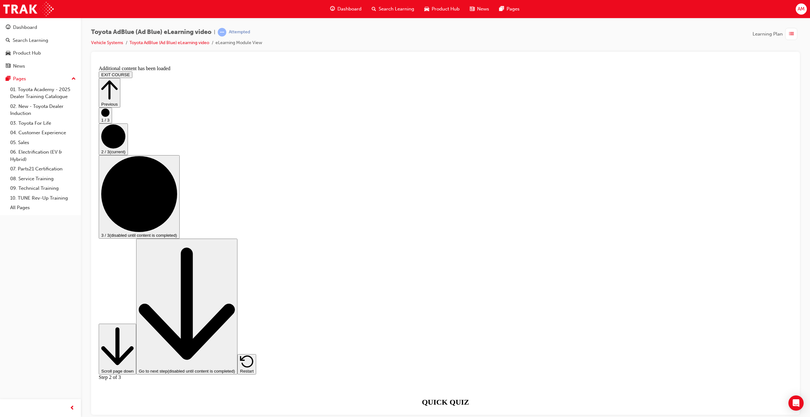
scroll to position [893, 0]
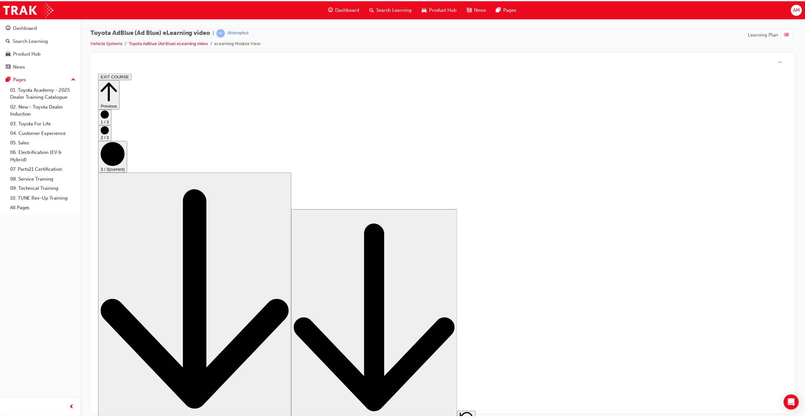
scroll to position [0, 0]
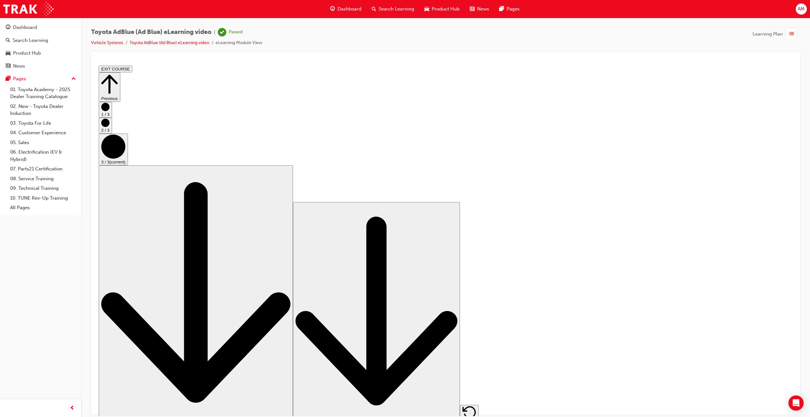
click at [346, 9] on span "Dashboard" at bounding box center [349, 8] width 24 height 7
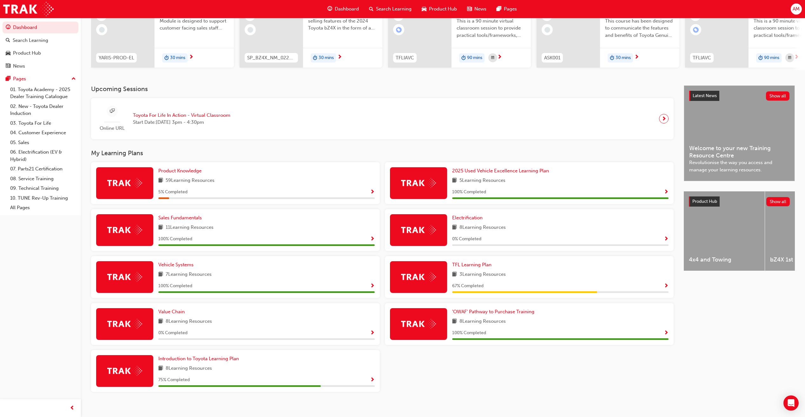
scroll to position [85, 0]
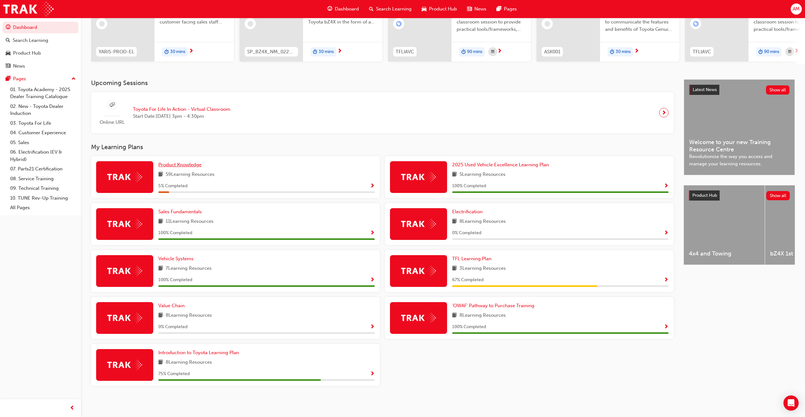
click at [178, 166] on span "Product Knowledge" at bounding box center [179, 165] width 43 height 6
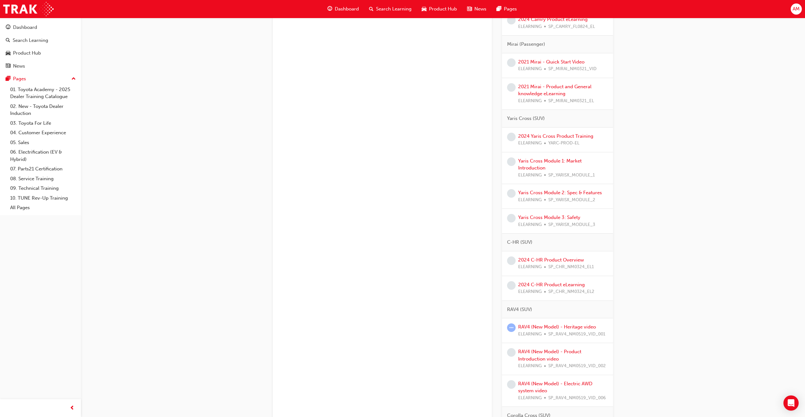
scroll to position [317, 0]
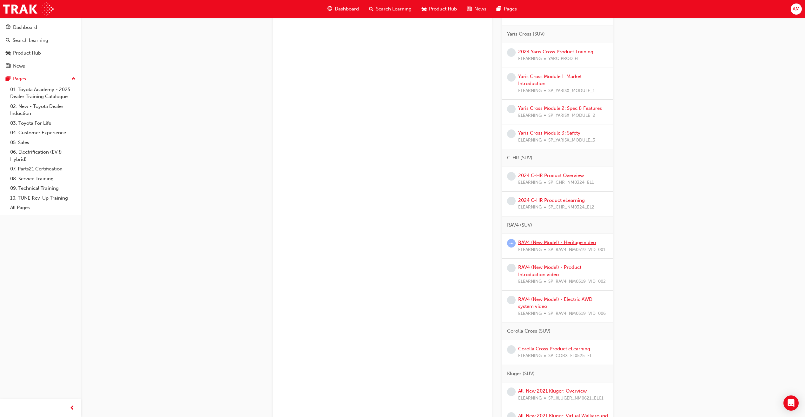
click at [531, 242] on link "RAV4 (New Model) - Heritage video" at bounding box center [557, 243] width 78 height 6
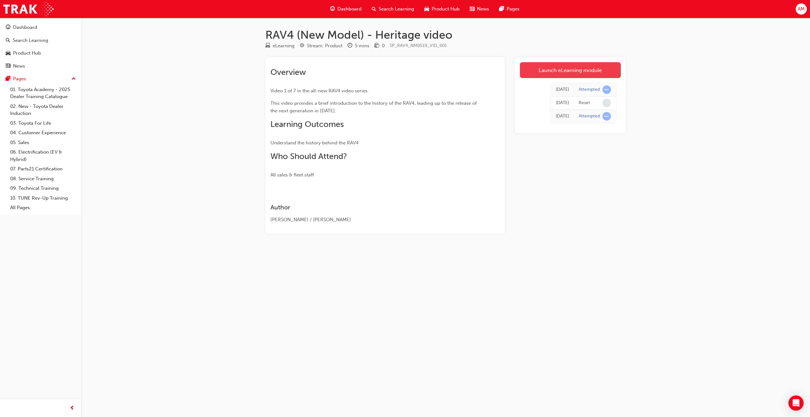
click at [576, 68] on link "Launch eLearning module" at bounding box center [570, 70] width 101 height 16
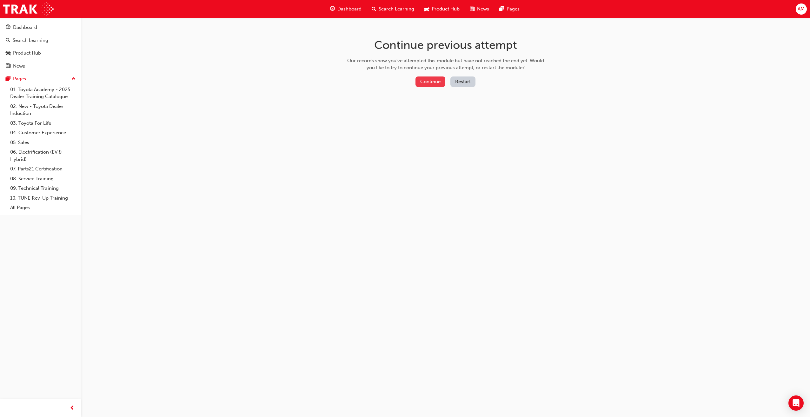
click at [426, 81] on button "Continue" at bounding box center [430, 81] width 30 height 10
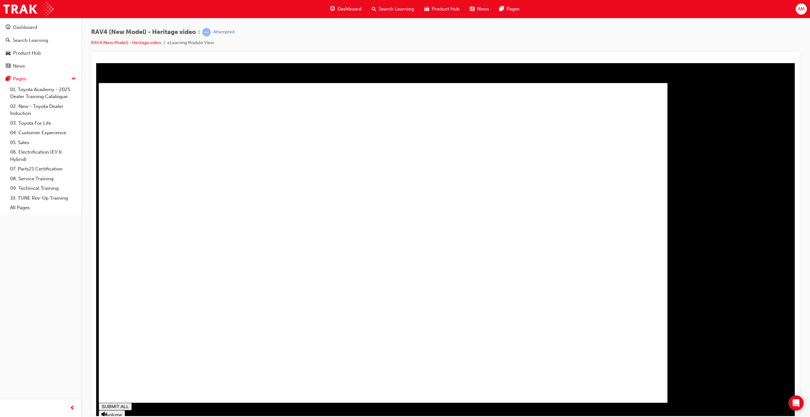
type input "0.292"
